Goal: Contribute content: Contribute content

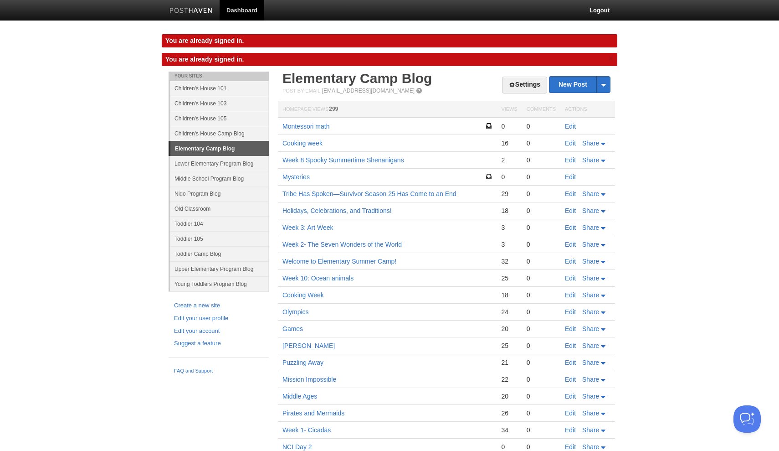
click at [201, 227] on link "Toddler 104" at bounding box center [219, 223] width 99 height 15
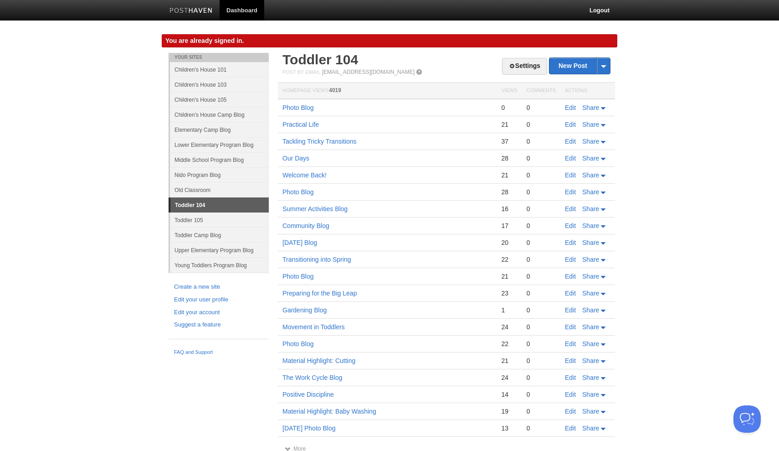
click at [211, 266] on link "Young Toddlers Program Blog" at bounding box center [219, 264] width 99 height 15
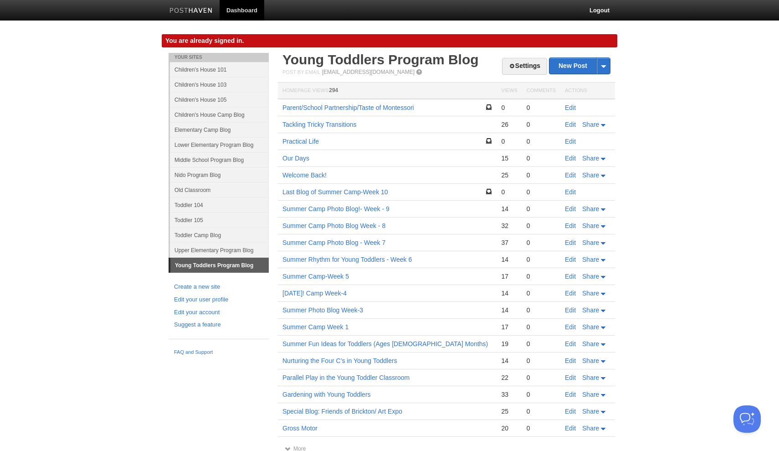
click at [225, 176] on link "Nido Program Blog" at bounding box center [219, 174] width 99 height 15
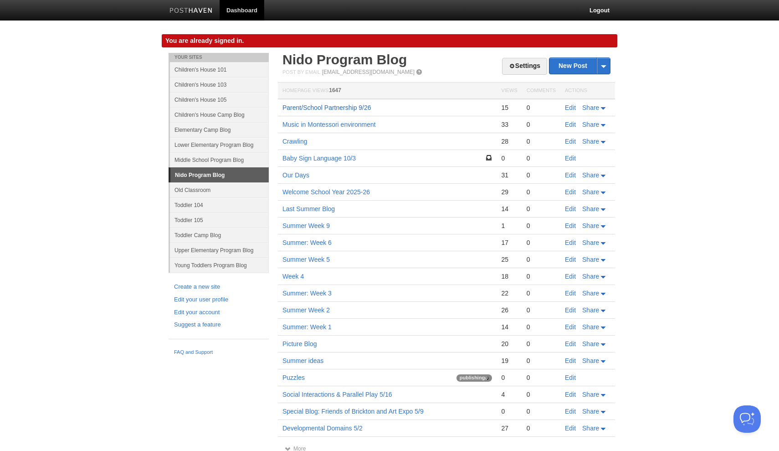
click at [352, 110] on link "Parent/School Partnership 9/26" at bounding box center [327, 107] width 89 height 7
click at [231, 101] on link "Children's House 105" at bounding box center [219, 99] width 99 height 15
click at [214, 99] on link "Children's House 105" at bounding box center [219, 99] width 99 height 15
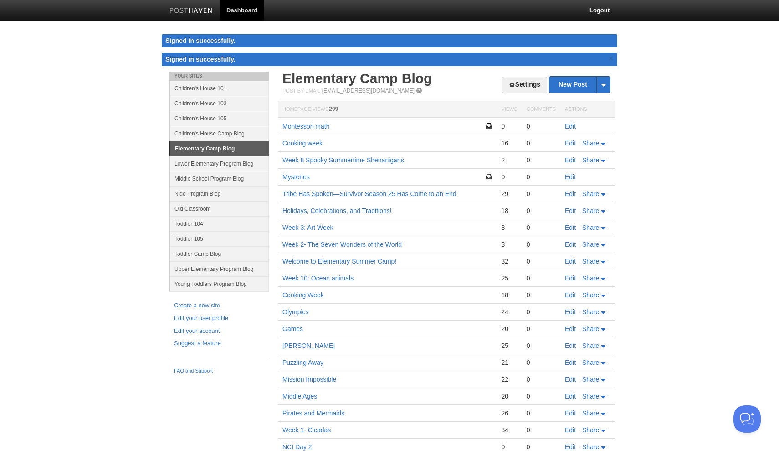
click at [220, 113] on link "Children's House 105" at bounding box center [219, 118] width 99 height 15
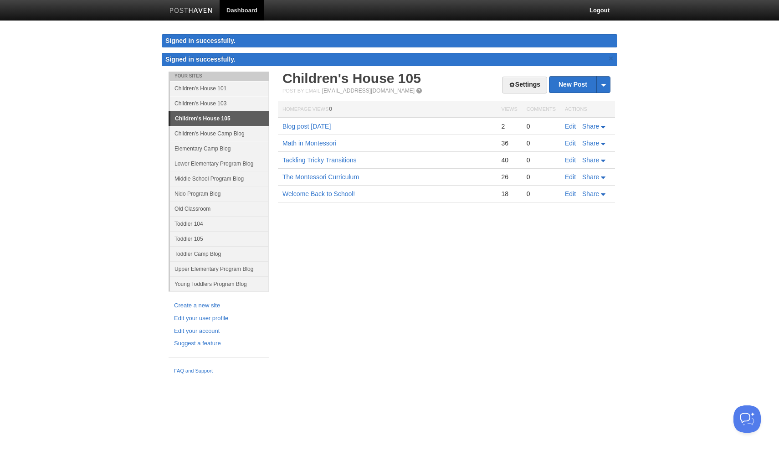
click at [206, 103] on link "Children's House 103" at bounding box center [219, 103] width 99 height 15
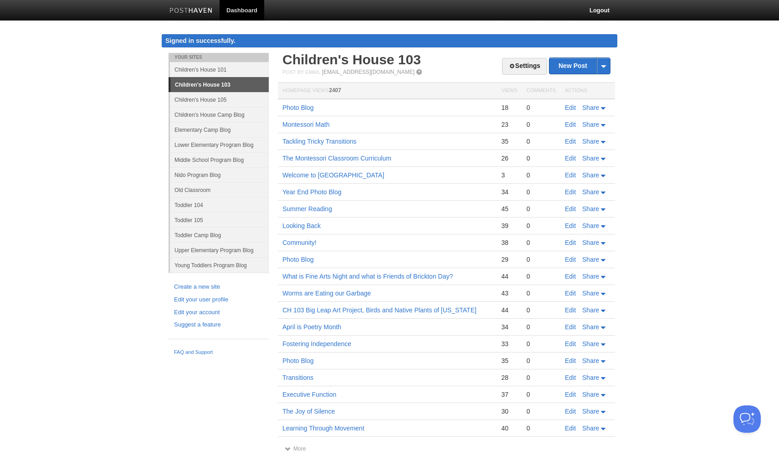
click at [217, 72] on link "Children's House 101" at bounding box center [219, 69] width 99 height 15
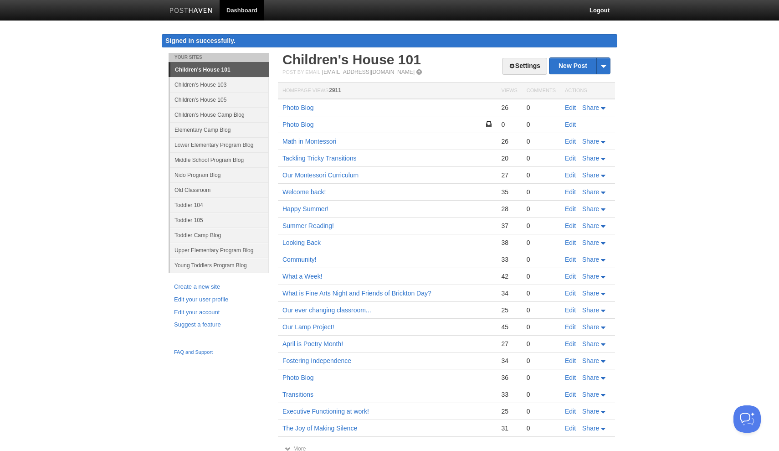
click at [208, 207] on link "Toddler 104" at bounding box center [219, 204] width 99 height 15
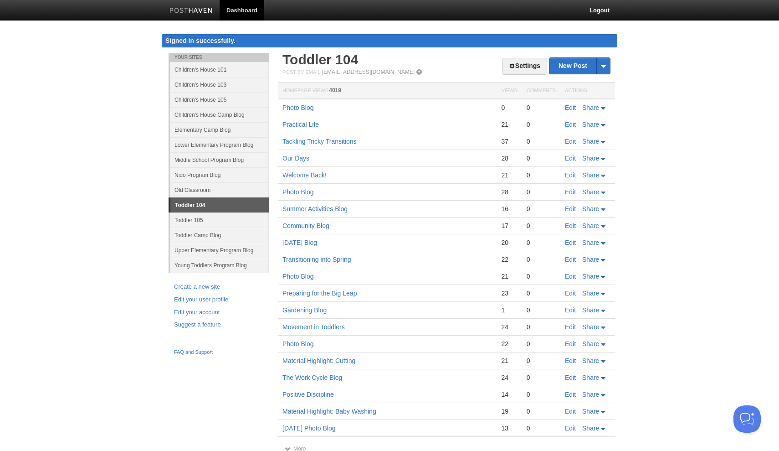
click at [572, 106] on link "Edit" at bounding box center [570, 107] width 11 height 7
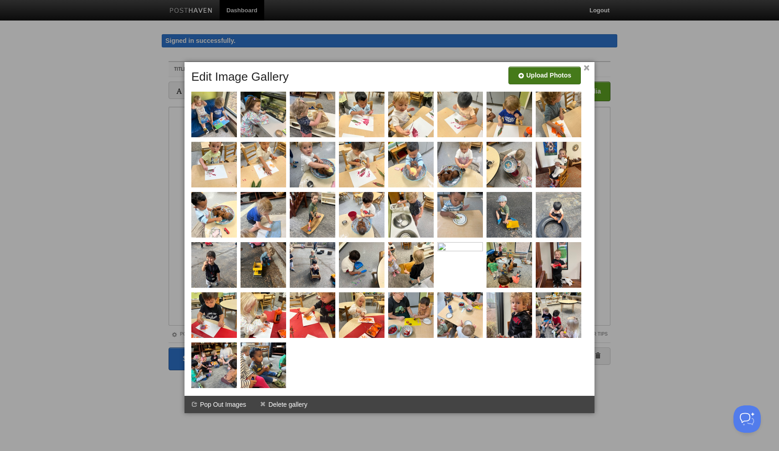
click at [546, 76] on input "file" at bounding box center [272, 79] width 690 height 46
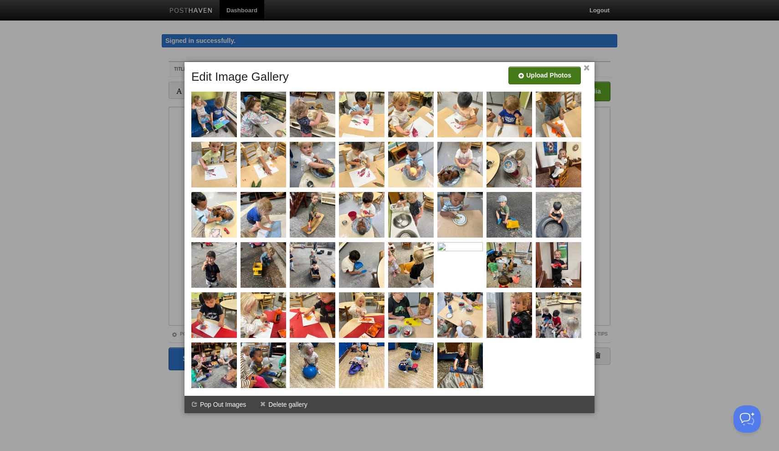
click at [560, 75] on input "file" at bounding box center [272, 79] width 690 height 46
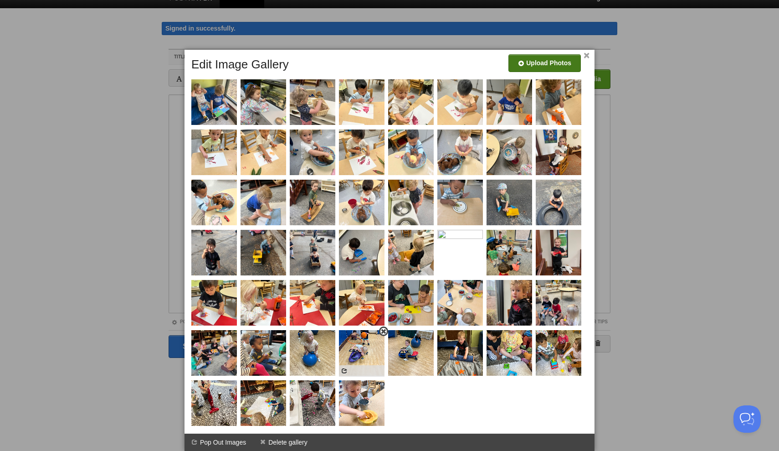
scroll to position [12, 0]
click at [530, 60] on input "file" at bounding box center [272, 66] width 690 height 46
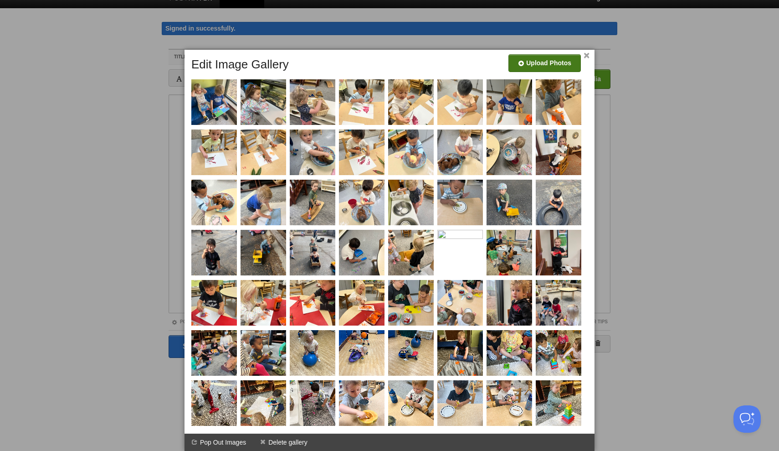
click at [566, 60] on input "file" at bounding box center [272, 66] width 690 height 46
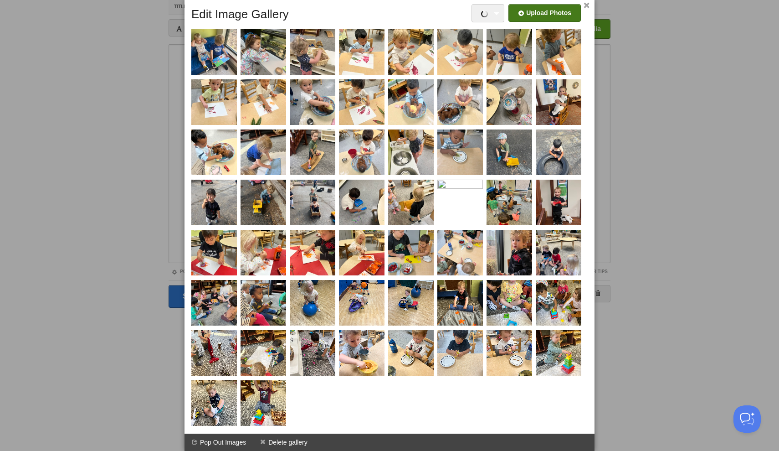
scroll to position [62, 0]
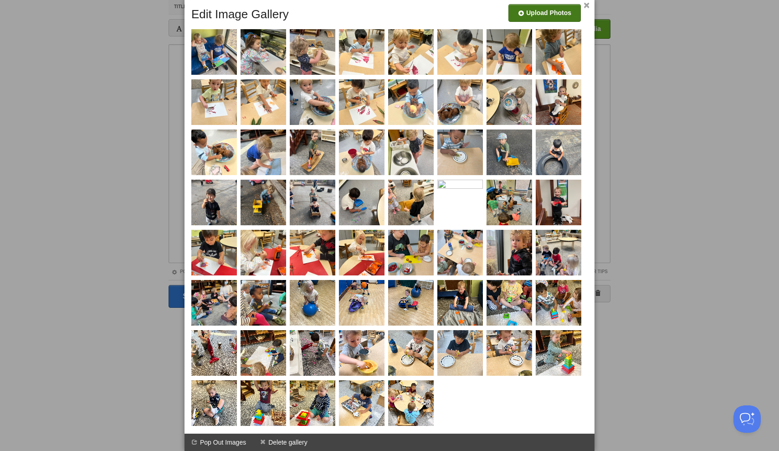
click at [557, 13] on input "file" at bounding box center [272, 16] width 690 height 46
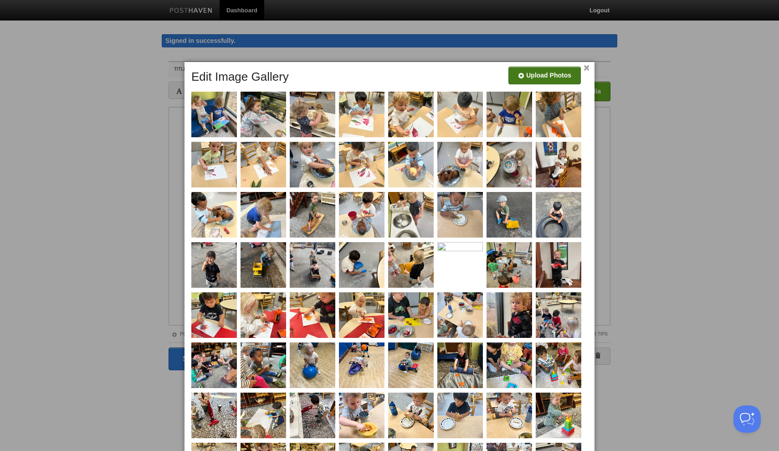
scroll to position [0, 0]
click at [531, 80] on input "file" at bounding box center [272, 79] width 690 height 46
click at [537, 77] on input "file" at bounding box center [272, 79] width 690 height 46
click at [550, 74] on input "file" at bounding box center [272, 79] width 690 height 46
click at [544, 86] on div "Upload Photos" at bounding box center [545, 78] width 72 height 23
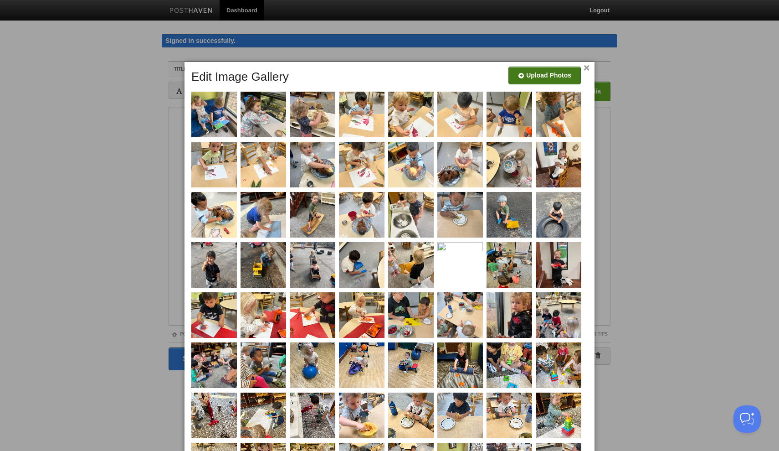
click at [545, 73] on input "file" at bounding box center [272, 79] width 690 height 46
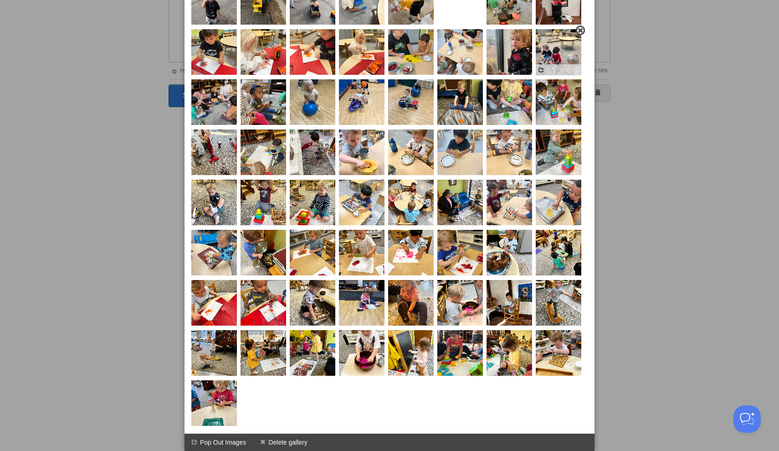
scroll to position [263, 0]
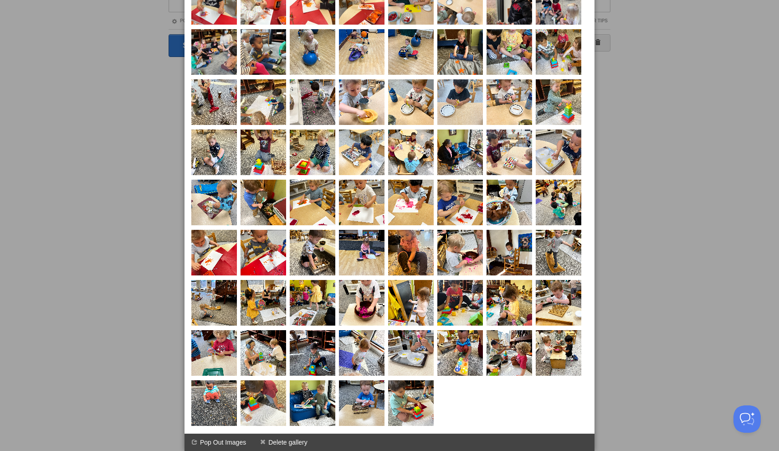
scroll to position [305, 0]
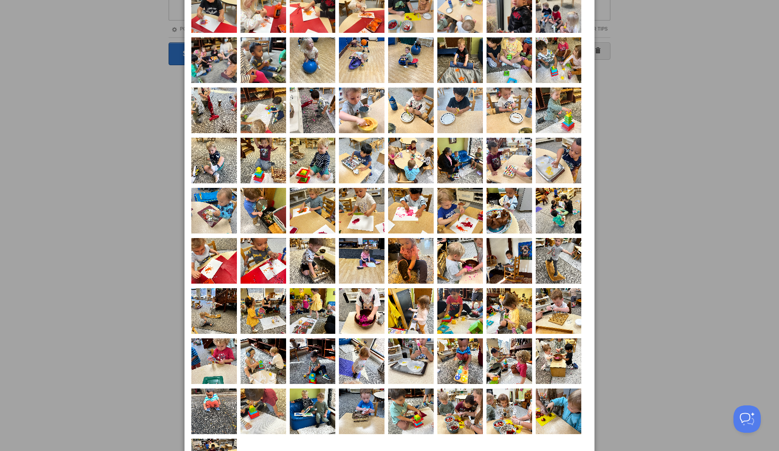
click at [620, 170] on div at bounding box center [389, 225] width 779 height 451
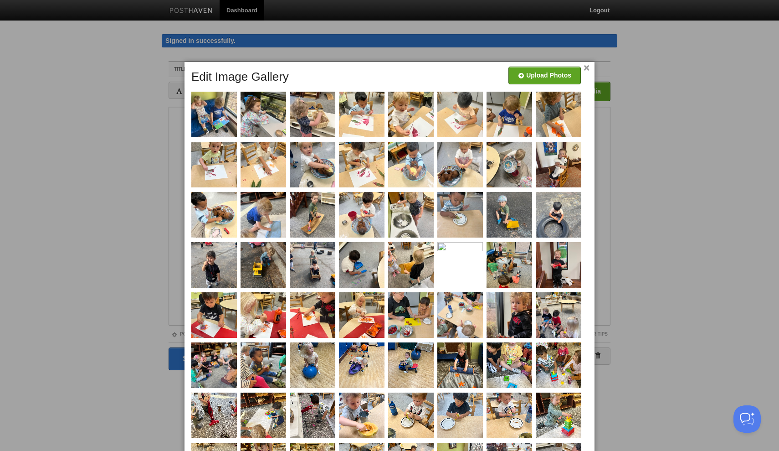
scroll to position [0, 0]
click at [588, 67] on link "×" at bounding box center [587, 68] width 6 height 5
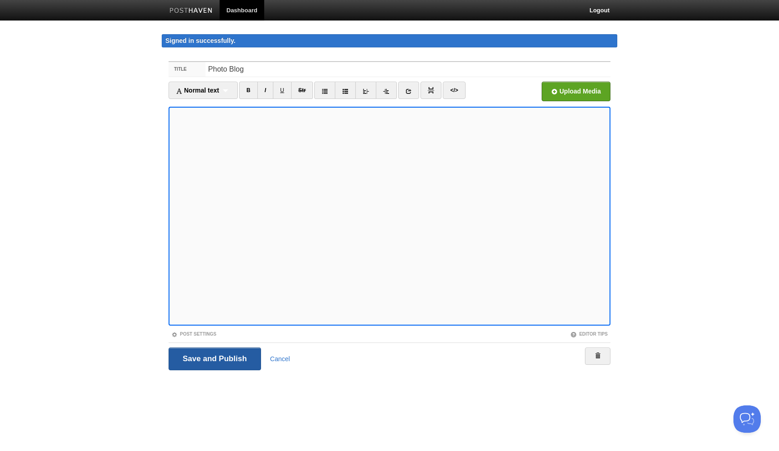
click at [208, 361] on input "Save and Publish" at bounding box center [215, 358] width 93 height 23
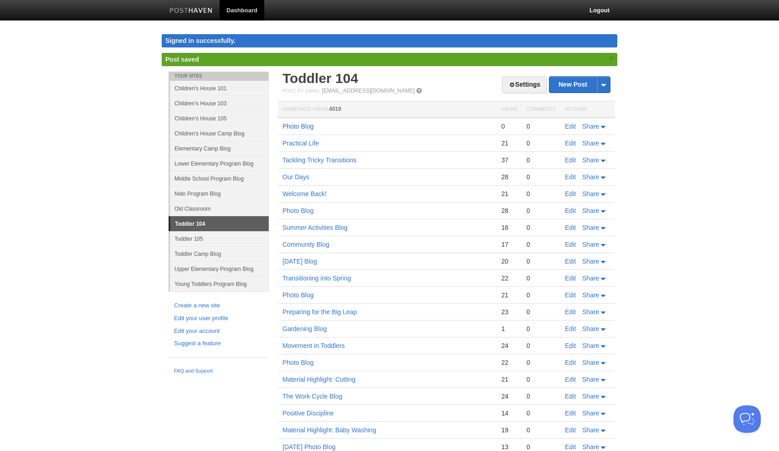
click at [307, 126] on link "Photo Blog" at bounding box center [298, 126] width 31 height 7
